Goal: Information Seeking & Learning: Check status

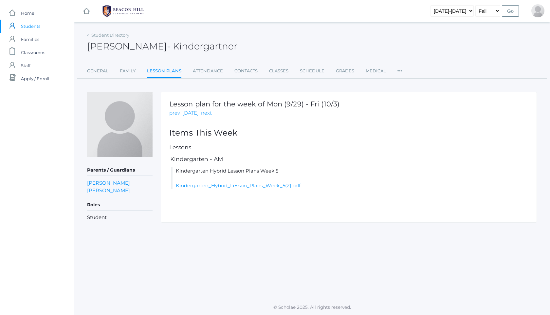
click at [146, 6] on img at bounding box center [122, 11] width 49 height 16
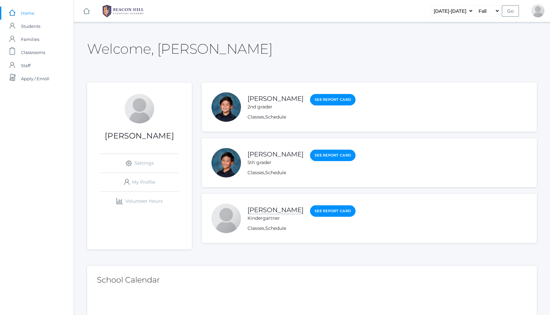
click at [273, 206] on link "[PERSON_NAME]" at bounding box center [275, 210] width 56 height 8
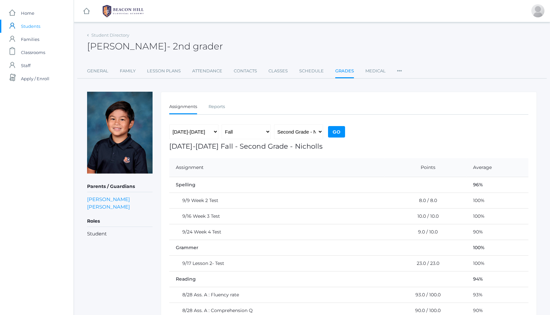
scroll to position [46, 0]
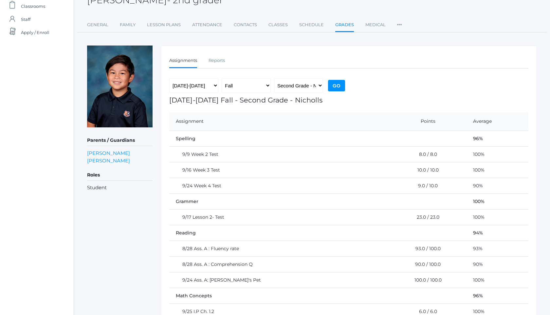
click at [461, 25] on ul "General Family Lesson Plans Attendance Contacts Classes Schedule Grades Medical…" at bounding box center [311, 25] width 449 height 14
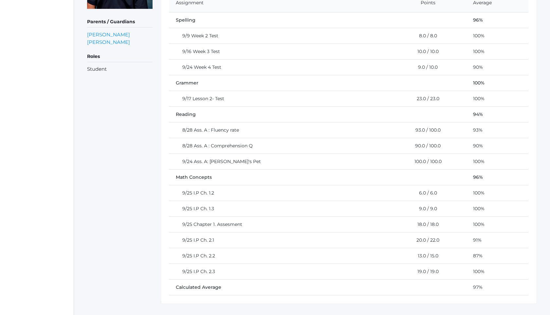
scroll to position [177, 0]
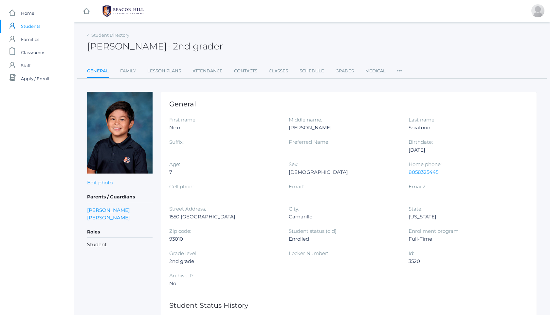
click at [132, 3] on img at bounding box center [122, 11] width 49 height 16
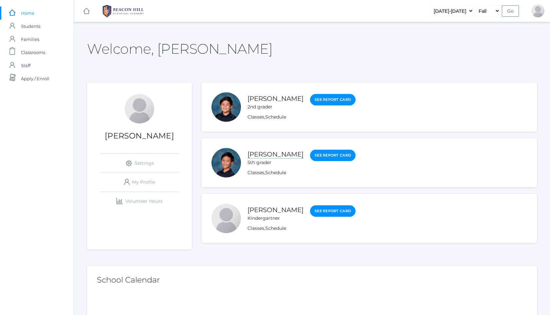
click at [291, 151] on link "[PERSON_NAME]" at bounding box center [275, 154] width 56 height 8
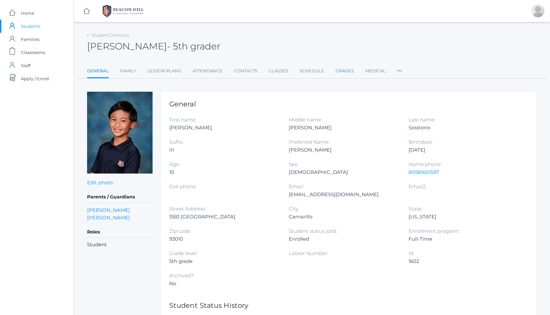
click at [351, 71] on link "Grades" at bounding box center [344, 70] width 18 height 13
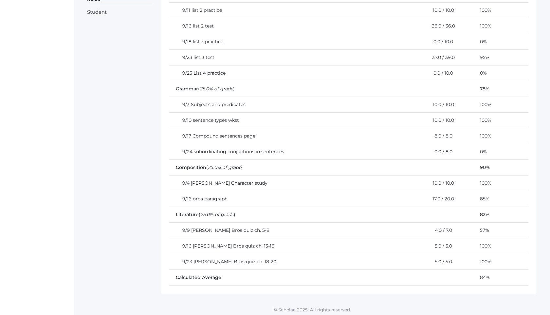
scroll to position [224, 0]
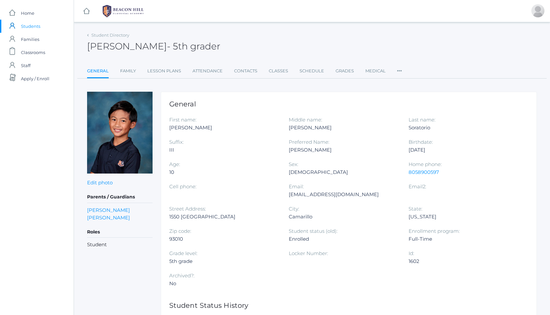
click at [113, 12] on img at bounding box center [122, 11] width 49 height 16
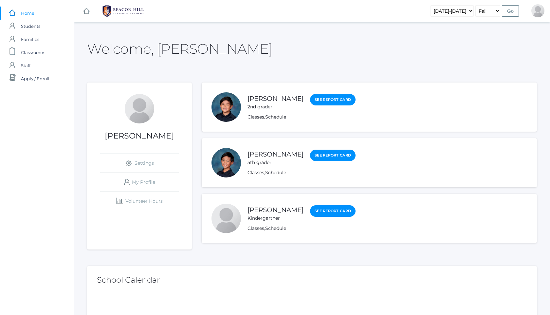
click at [282, 211] on link "[PERSON_NAME]" at bounding box center [275, 210] width 56 height 8
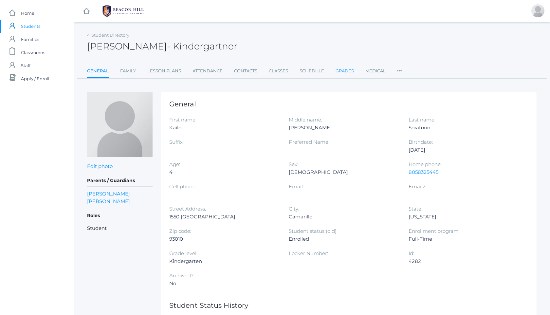
click at [344, 71] on link "Grades" at bounding box center [344, 70] width 18 height 13
